Goal: Communication & Community: Answer question/provide support

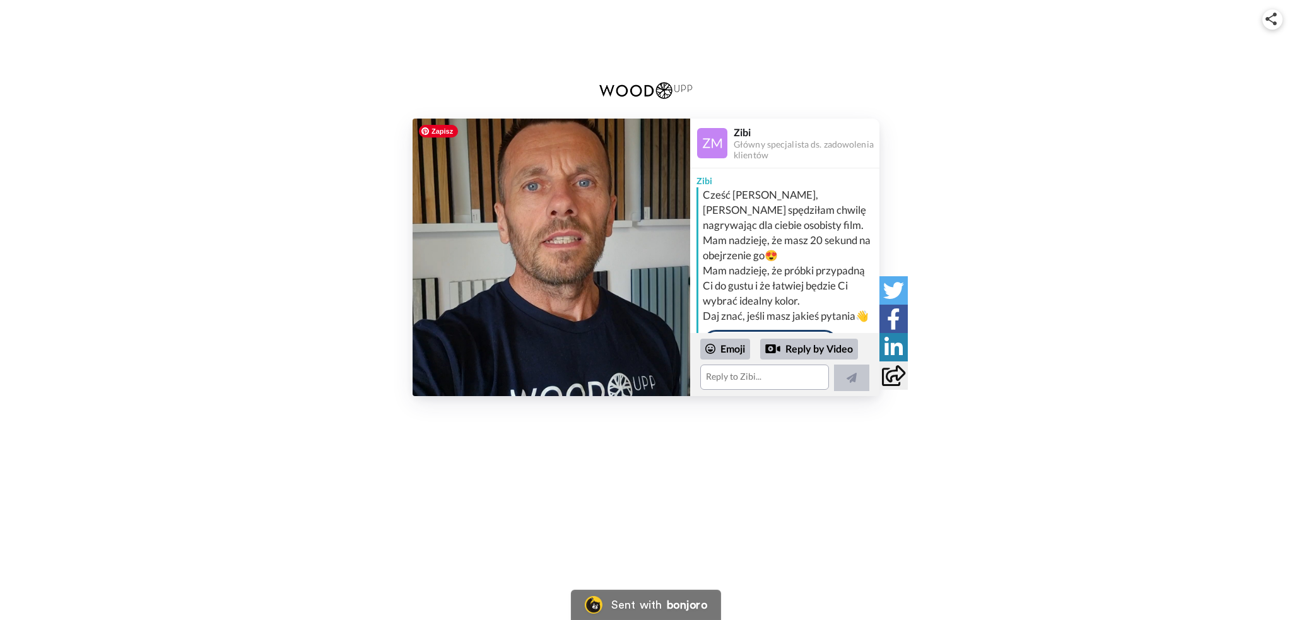
click at [549, 257] on img at bounding box center [552, 258] width 278 height 278
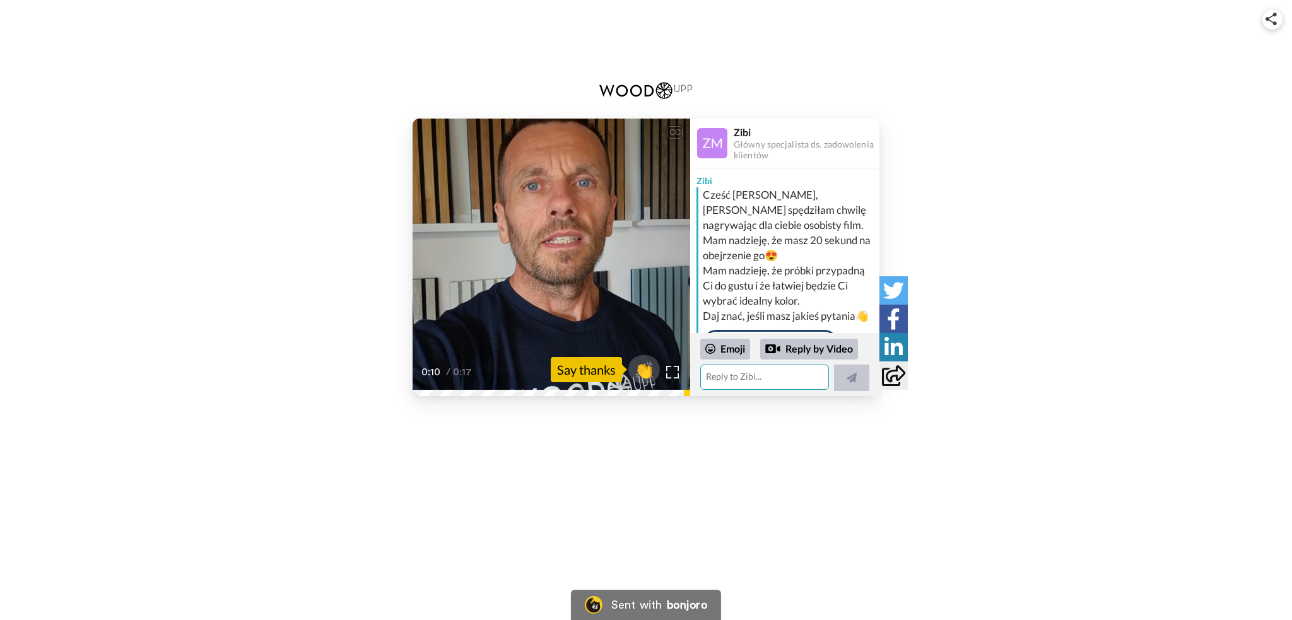
click at [767, 383] on textarea at bounding box center [764, 377] width 129 height 25
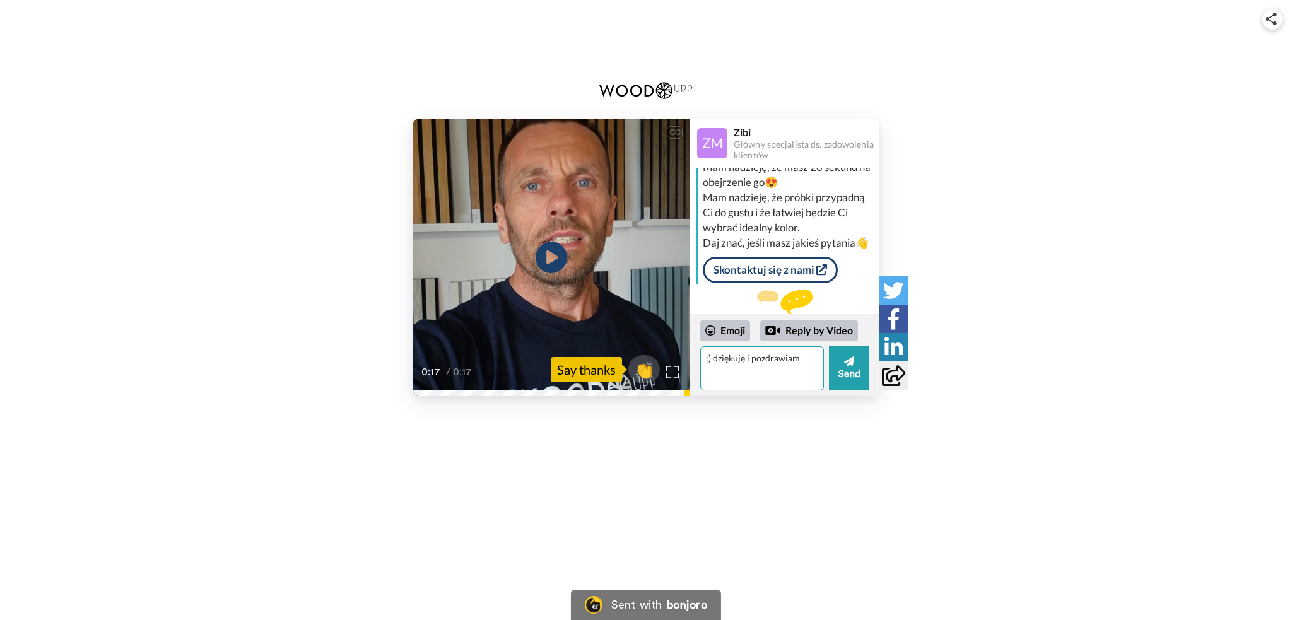
scroll to position [116, 0]
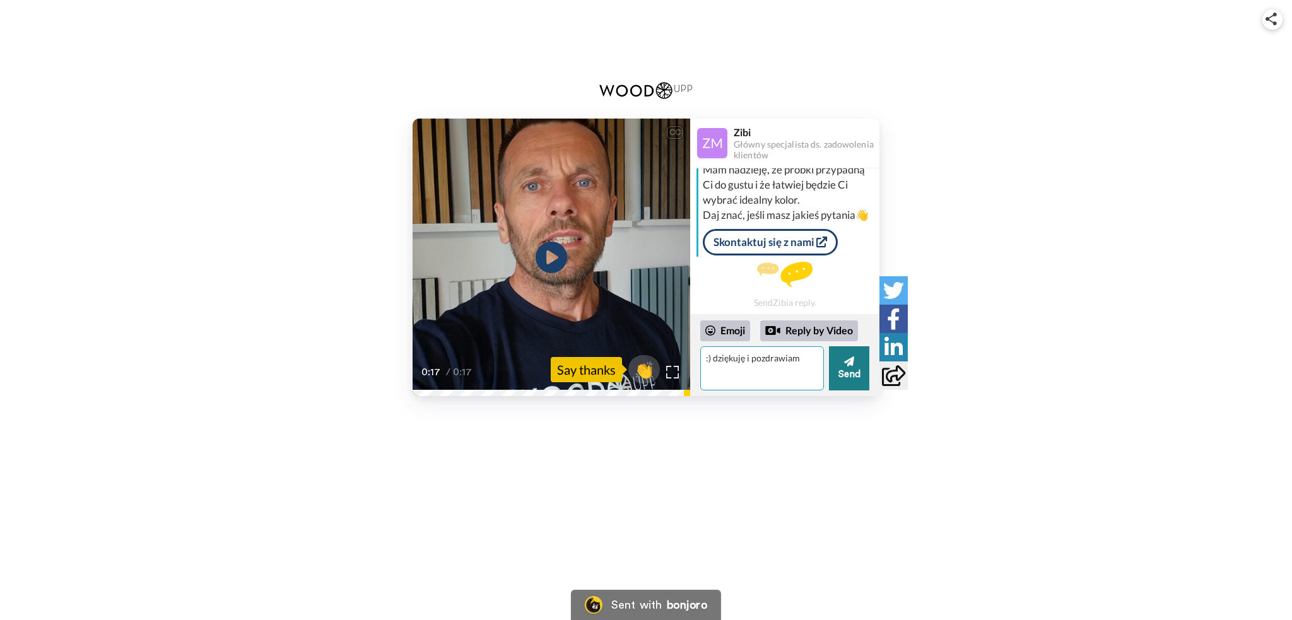
type textarea ":) dziękuję i pozdrawiam"
click at [853, 364] on icon at bounding box center [849, 361] width 10 height 13
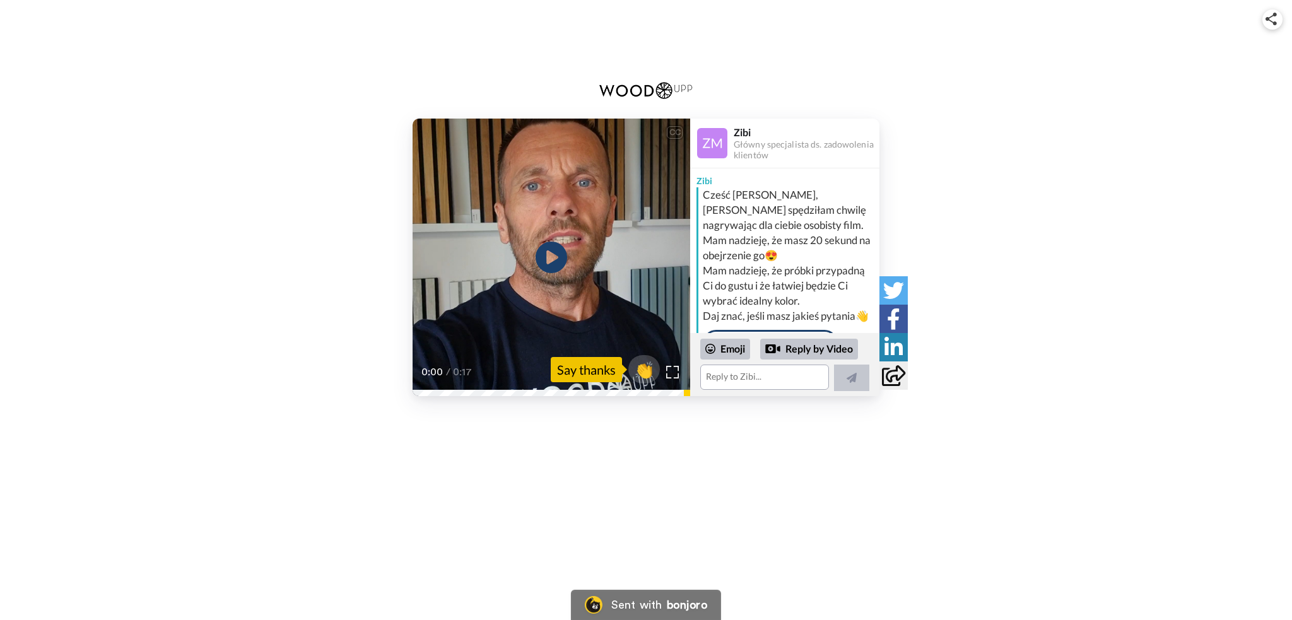
click at [886, 154] on div "CC Play/Pause 0:00 / 0:17 👏 Say thanks [PERSON_NAME] specjalista ds. zadowoleni…" at bounding box center [646, 258] width 1292 height 278
